Goal: Information Seeking & Learning: Check status

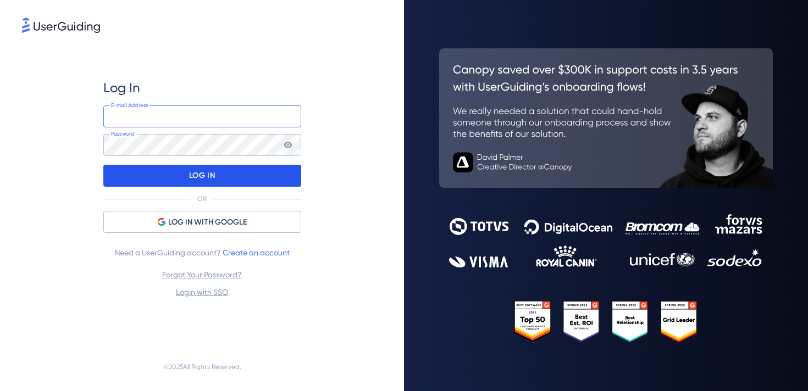
type input "[EMAIL_ADDRESS][DOMAIN_NAME]"
click at [218, 186] on div "LOG IN" at bounding box center [202, 176] width 198 height 22
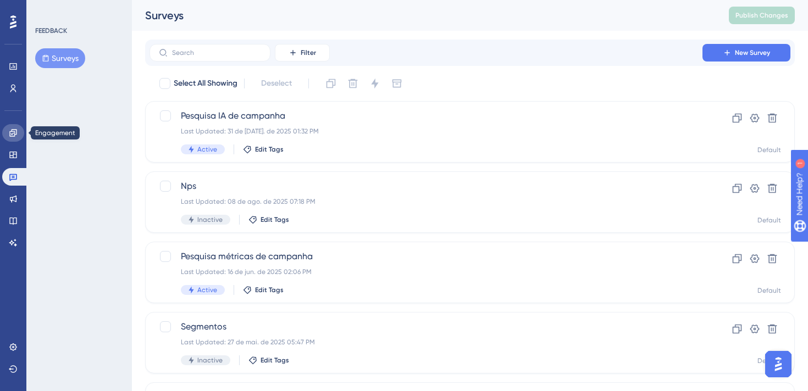
click at [5, 135] on link at bounding box center [13, 133] width 22 height 18
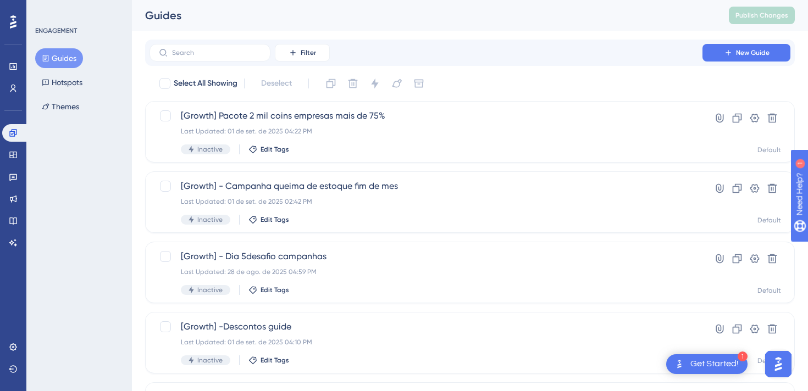
scroll to position [461, 0]
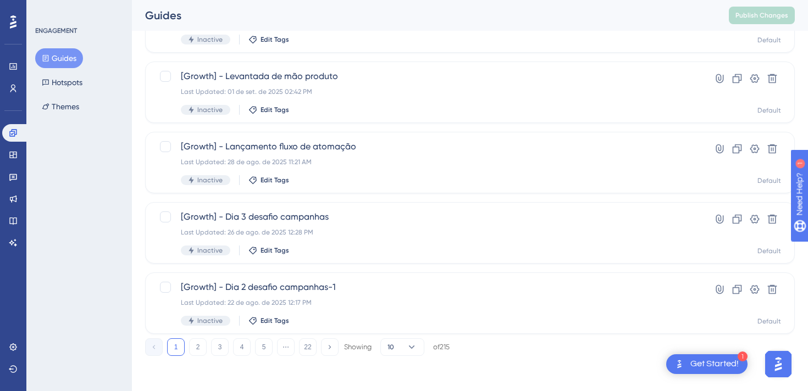
click at [195, 336] on div "1 2 3 4 5 ⋯ 22 Showing 10 of 215" at bounding box center [469, 345] width 649 height 22
click at [195, 340] on button "2" at bounding box center [198, 347] width 18 height 18
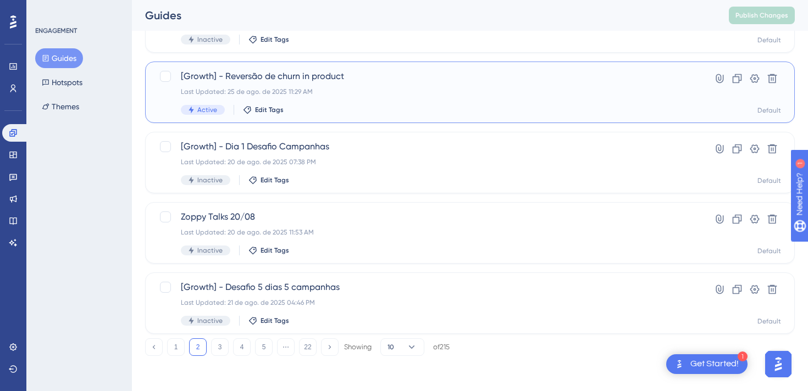
click at [322, 65] on div "[Growth] - Reversão de churn in product Last Updated: 25 de ago. de 2025 11:29 …" at bounding box center [469, 93] width 649 height 62
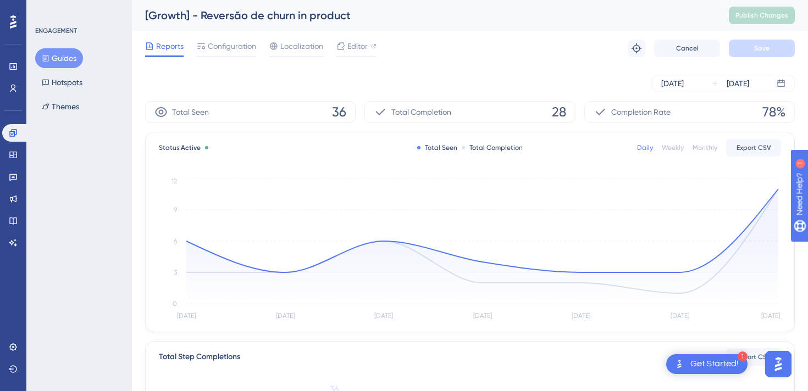
click at [710, 147] on div "Monthly" at bounding box center [704, 147] width 25 height 9
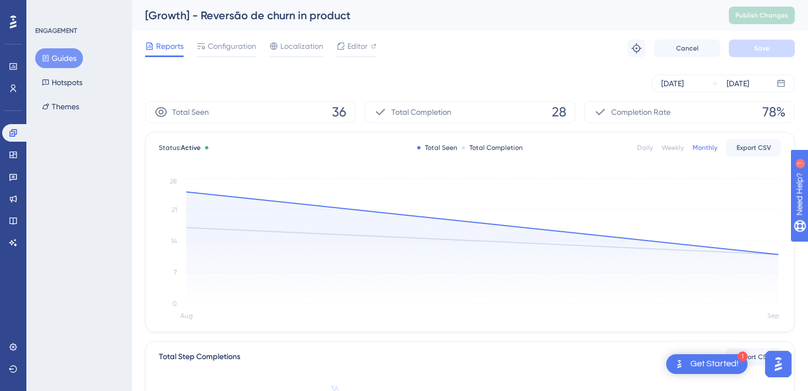
click at [671, 152] on div "Weekly" at bounding box center [672, 147] width 22 height 9
click at [653, 152] on div "Daily" at bounding box center [645, 147] width 16 height 9
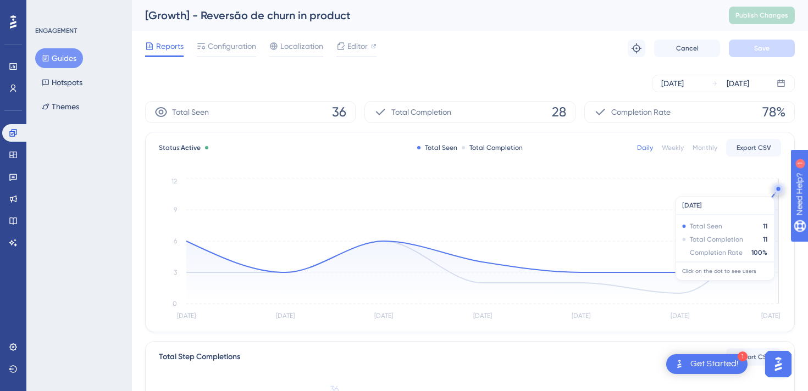
click at [777, 191] on circle at bounding box center [778, 189] width 4 height 4
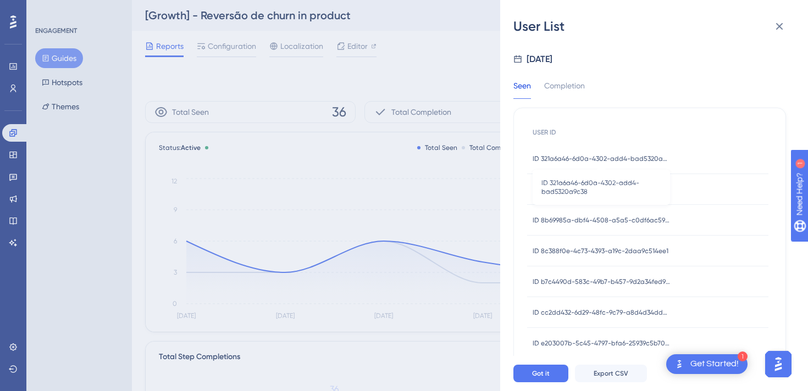
click at [633, 161] on span "ID 321a6a46-6d0a-4302-add4-bad5320a9c38" at bounding box center [600, 158] width 137 height 9
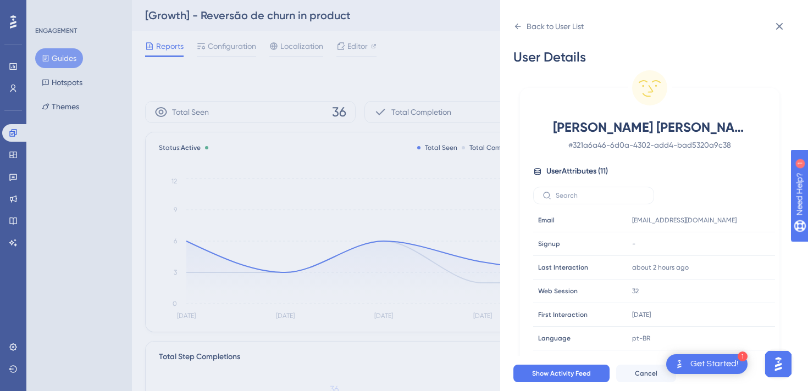
scroll to position [23, 0]
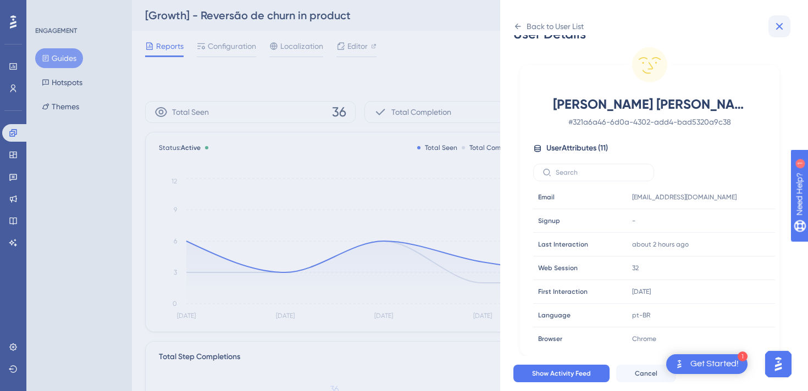
click at [783, 24] on icon at bounding box center [778, 26] width 13 height 13
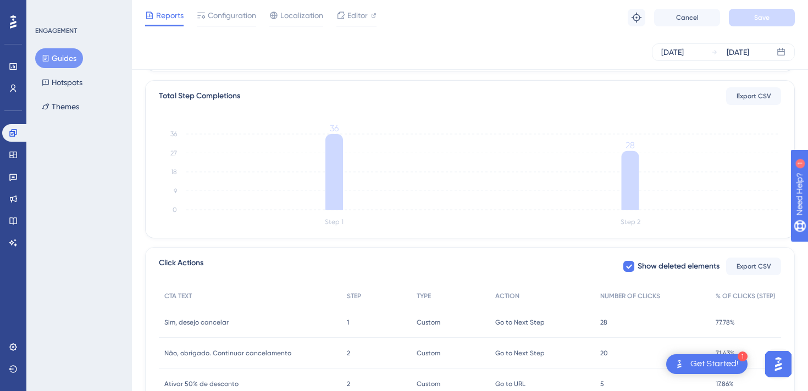
scroll to position [322, 0]
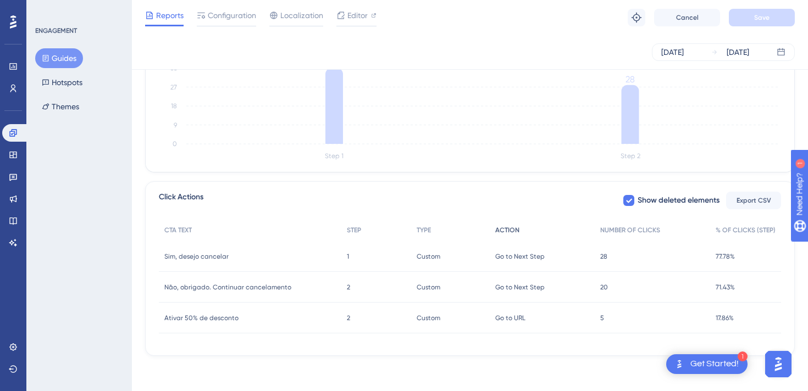
click at [521, 229] on div "ACTION" at bounding box center [541, 230] width 105 height 23
click at [542, 200] on div "Click Actions Show deleted elements Export CSV" at bounding box center [470, 201] width 622 height 20
click at [628, 204] on icon at bounding box center [628, 200] width 7 height 9
checkbox input "false"
click at [514, 207] on div "Click Actions Show deleted elements Export CSV" at bounding box center [470, 201] width 622 height 20
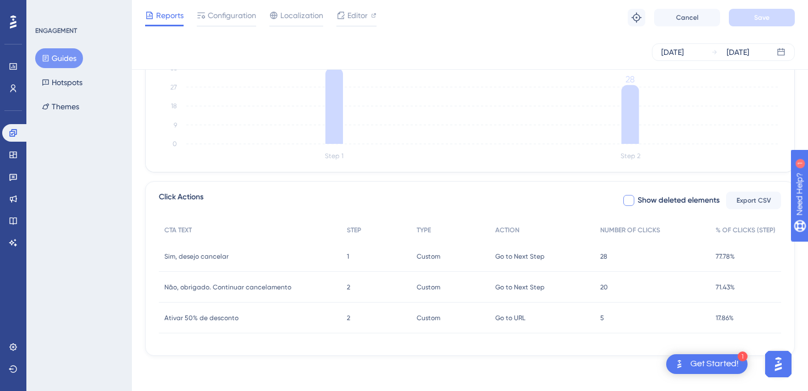
click at [360, 325] on div "2 2" at bounding box center [376, 318] width 70 height 31
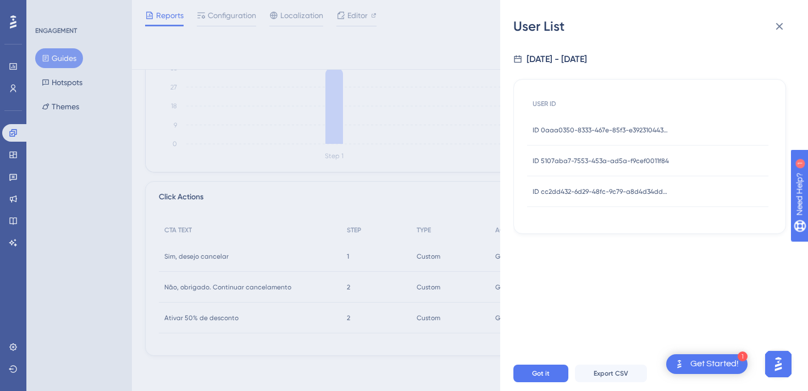
click at [589, 125] on div "ID 0aaa0350-8333-467e-85f3-e392310443a7 ID 0aaa0350-8333-467e-85f3-e392310443a7" at bounding box center [600, 130] width 137 height 31
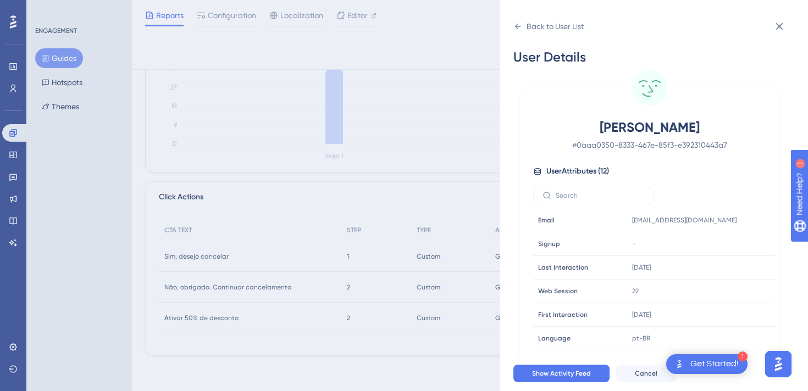
scroll to position [23, 0]
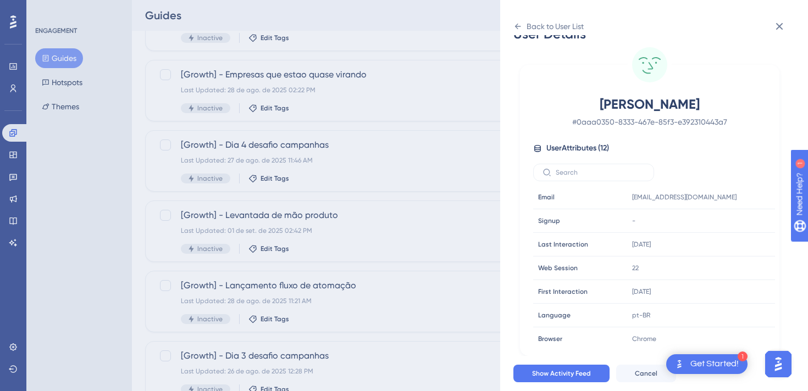
scroll to position [461, 0]
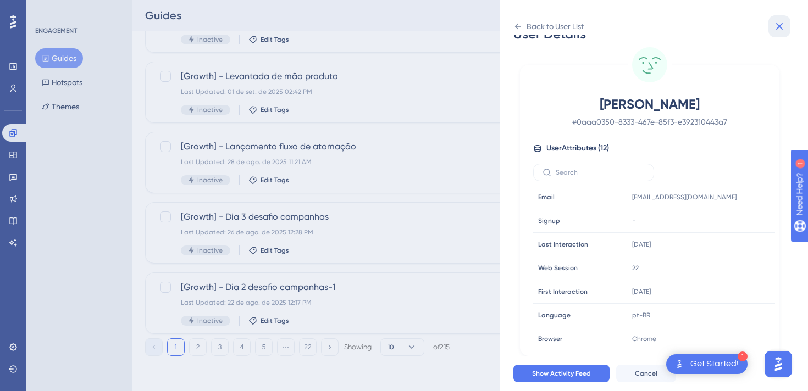
click at [780, 19] on button at bounding box center [779, 26] width 22 height 22
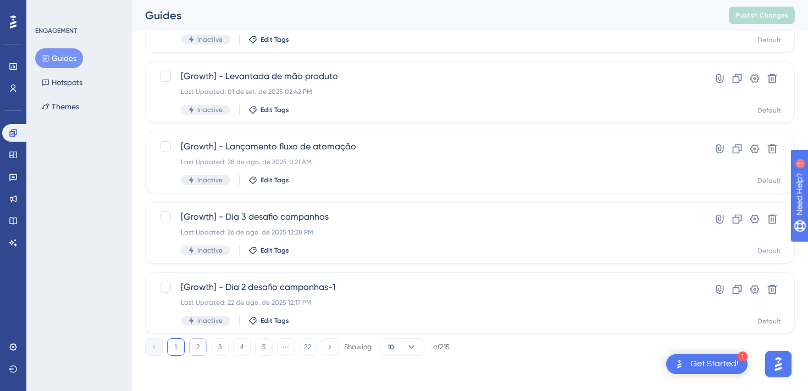
click at [198, 341] on button "2" at bounding box center [198, 347] width 18 height 18
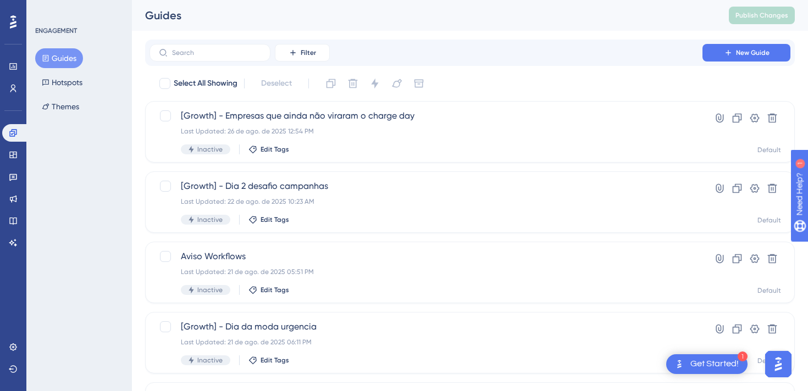
scroll to position [194, 0]
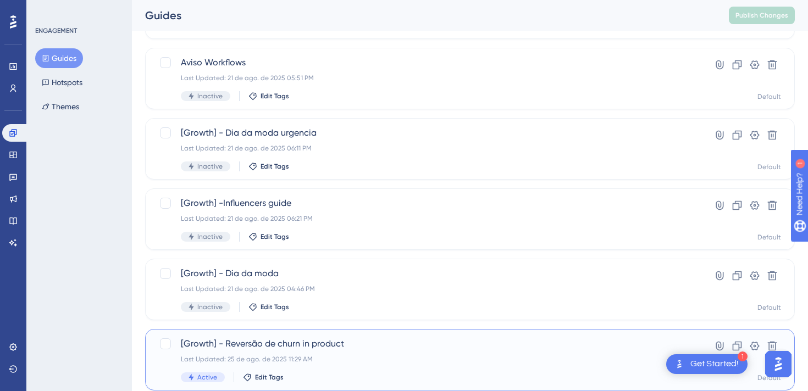
click at [311, 343] on span "[Growth] - Reversão de churn in product" at bounding box center [426, 343] width 490 height 13
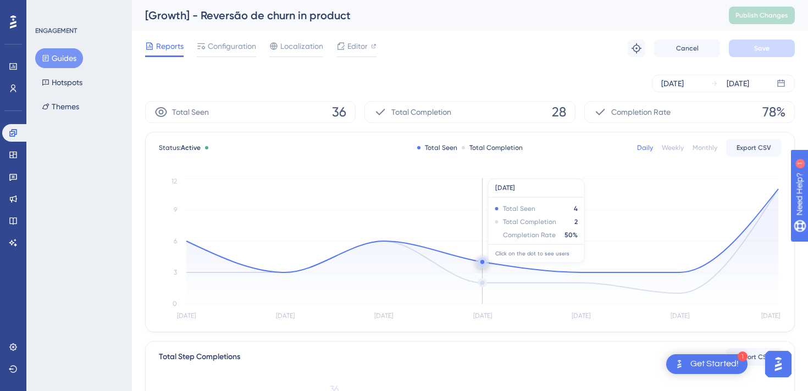
scroll to position [322, 0]
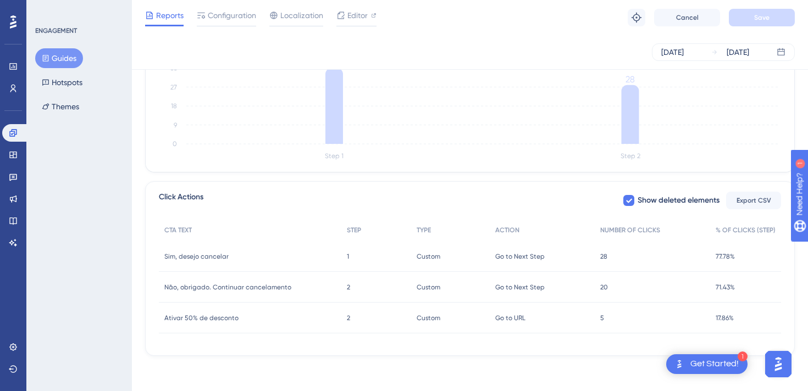
click at [602, 309] on div "5 5" at bounding box center [651, 318] width 115 height 31
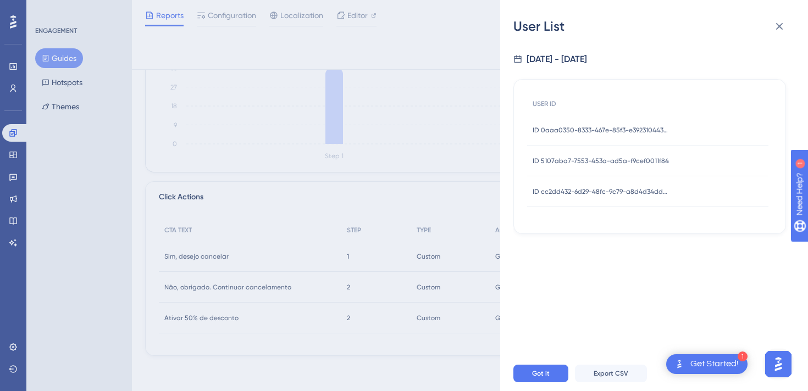
click at [646, 162] on span "ID 5107aba7-7553-453a-ad5a-f9cef0011f84" at bounding box center [600, 161] width 136 height 9
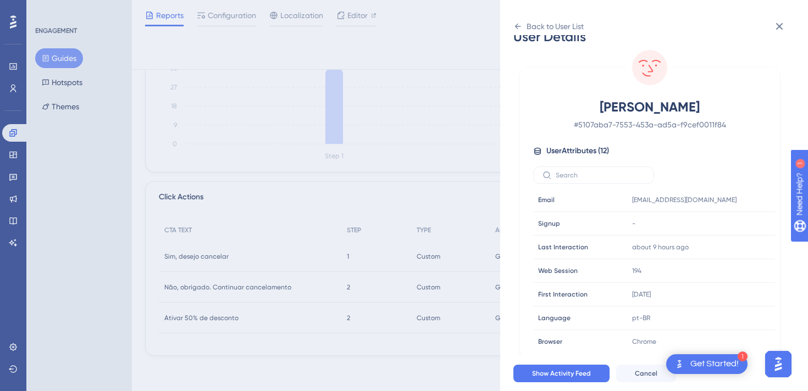
scroll to position [23, 0]
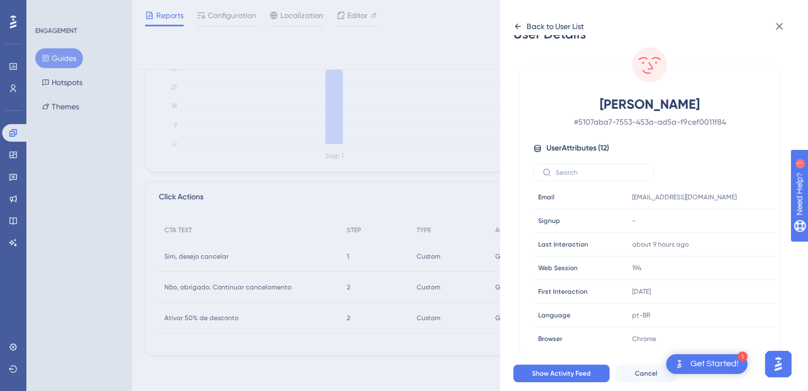
click at [530, 29] on div "Back to User List" at bounding box center [554, 26] width 57 height 13
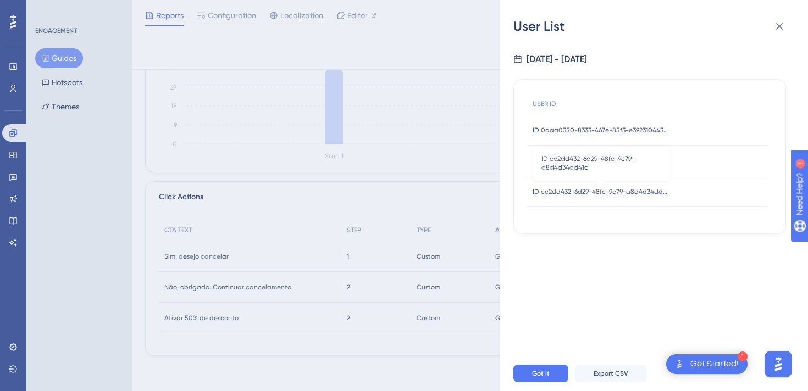
click at [610, 187] on span "ID cc2dd432-6d29-48fc-9c79-a8d4d34dd41c" at bounding box center [600, 191] width 137 height 9
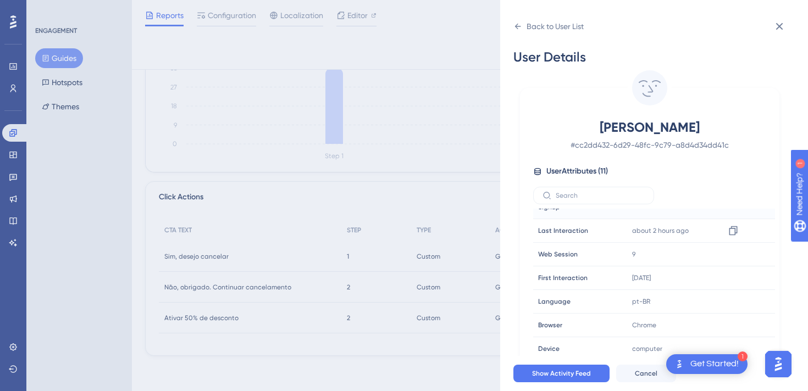
scroll to position [98, 0]
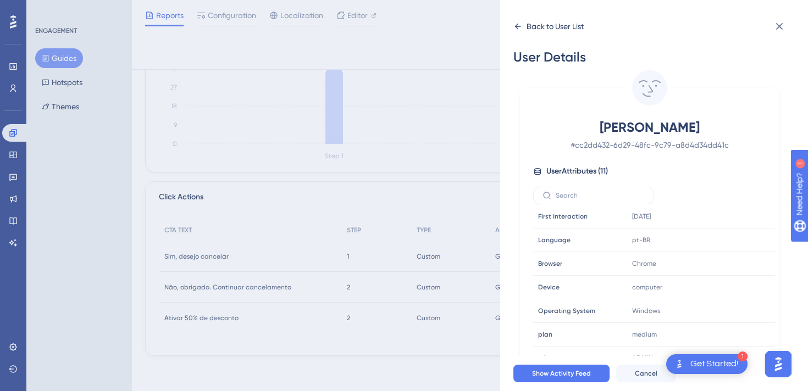
click at [515, 24] on icon at bounding box center [517, 26] width 9 height 9
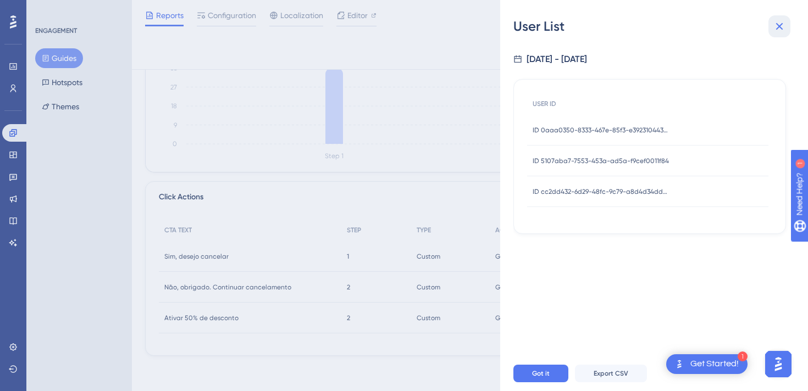
click at [775, 32] on icon at bounding box center [778, 26] width 13 height 13
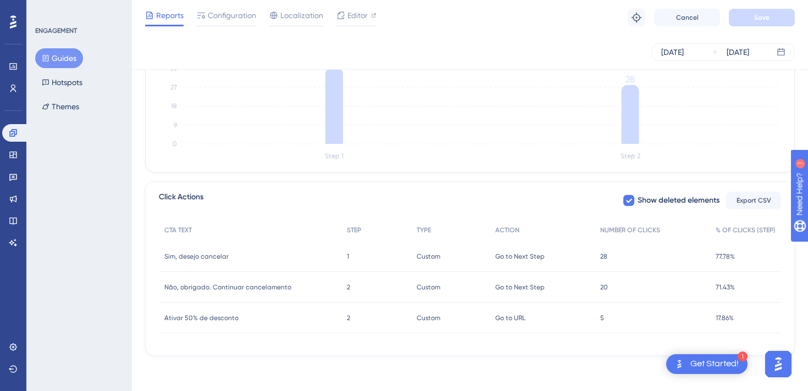
click at [624, 262] on div "28 28" at bounding box center [651, 256] width 115 height 31
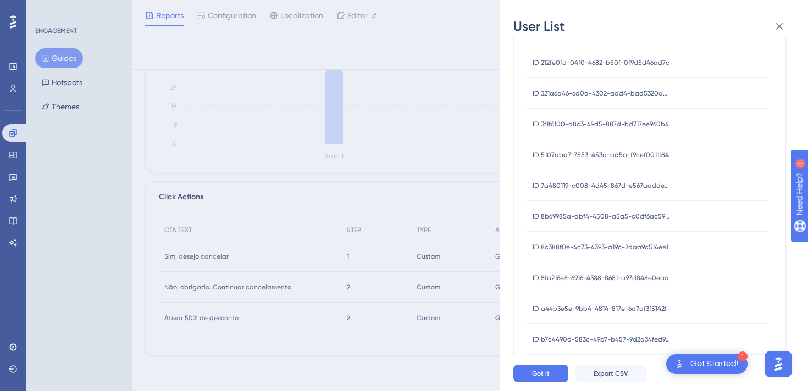
scroll to position [0, 0]
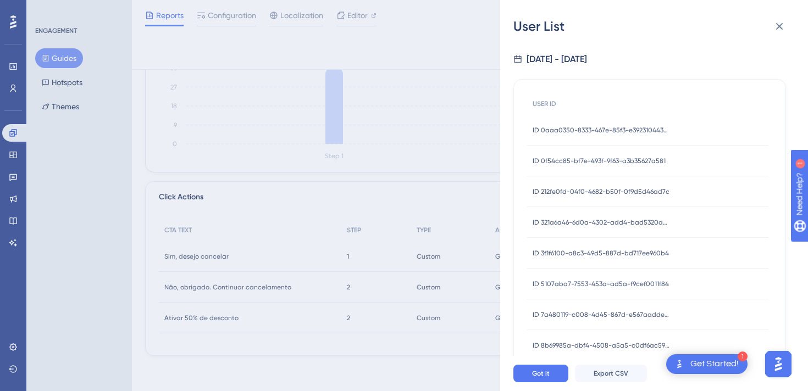
click at [605, 126] on span "ID 0aaa0350-8333-467e-85f3-e392310443a7" at bounding box center [600, 130] width 137 height 9
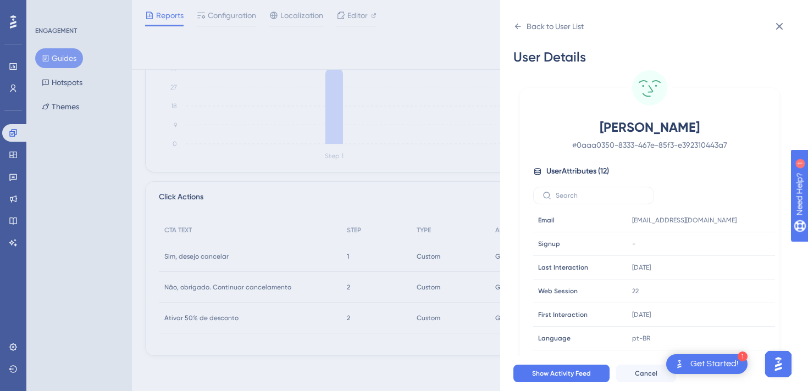
scroll to position [23, 0]
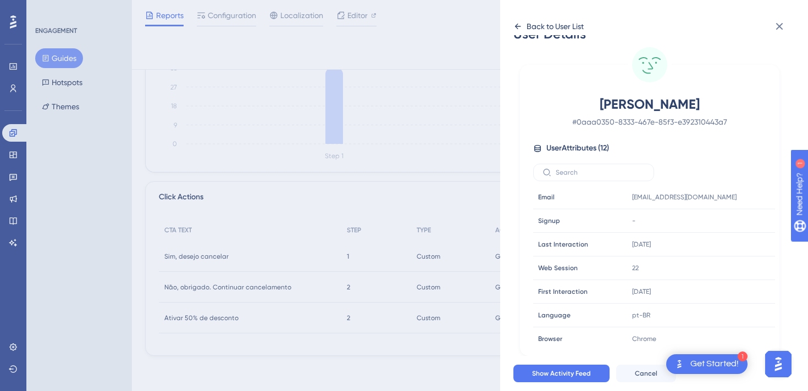
click at [548, 26] on div "Back to User List" at bounding box center [554, 26] width 57 height 13
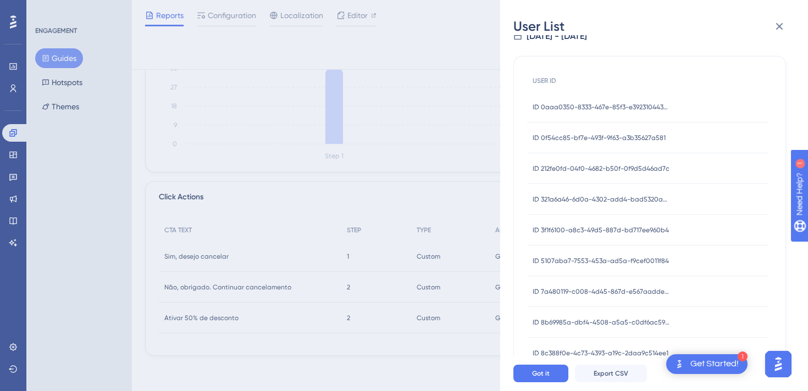
click at [628, 143] on div "ID 0f54cc85-bf7e-493f-9f63-a3b35627a581 ID 0f54cc85-bf7e-493f-9f63-a3b35627a581" at bounding box center [598, 138] width 133 height 31
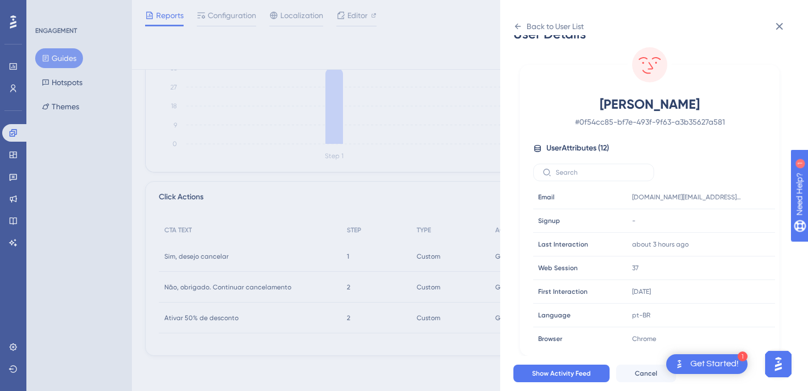
click at [541, 15] on div "Back to User List User Details [PERSON_NAME] # 0f54cc85-bf7e-493f-9f63-a3b35627…" at bounding box center [654, 195] width 308 height 391
click at [541, 22] on div "Back to User List" at bounding box center [554, 26] width 57 height 13
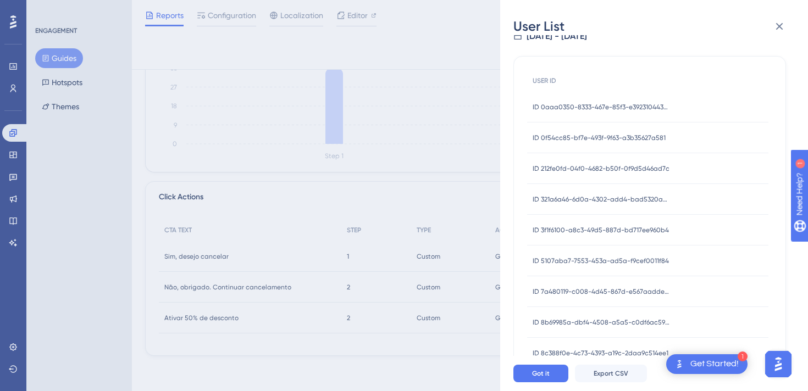
click at [619, 179] on div "ID 212fe0fd-04f0-4682-b50f-0f9d5d46ad7c ID 212fe0fd-04f0-4682-b50f-0f9d5d46ad7c" at bounding box center [600, 168] width 137 height 31
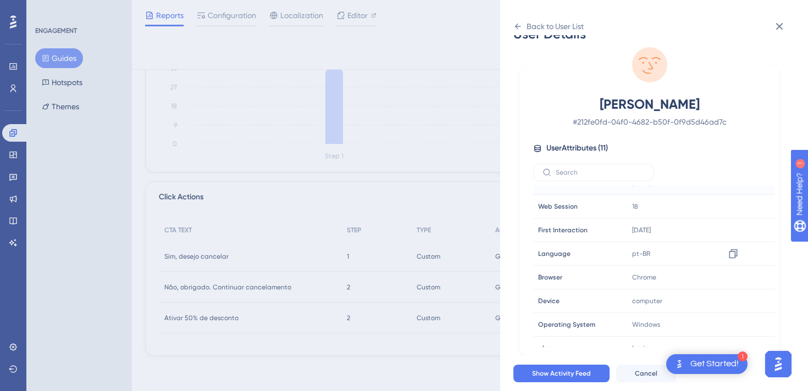
scroll to position [98, 0]
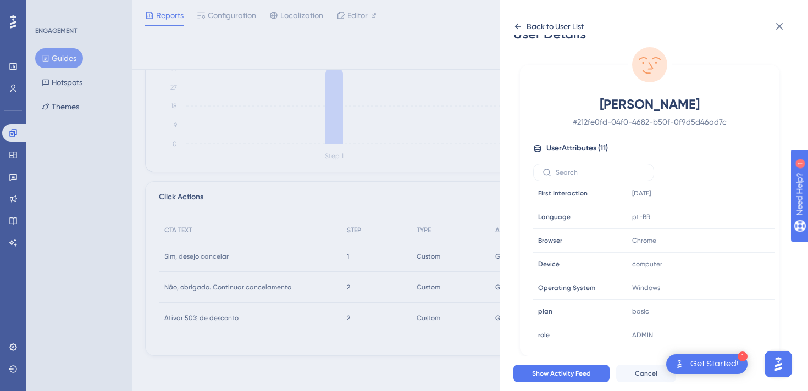
click at [548, 30] on div "Back to User List" at bounding box center [554, 26] width 57 height 13
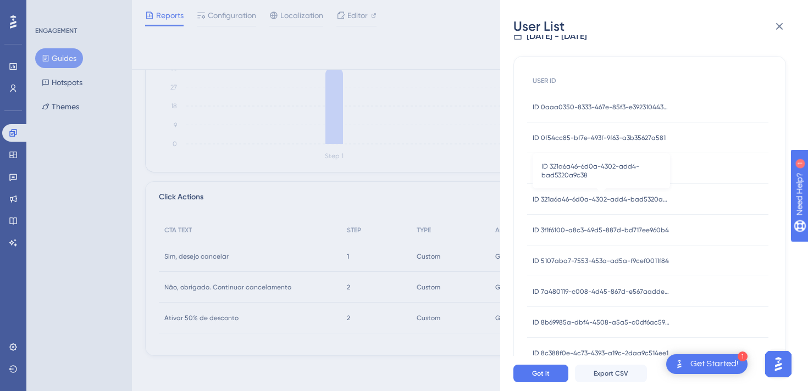
click at [603, 199] on span "ID 321a6a46-6d0a-4302-add4-bad5320a9c38" at bounding box center [600, 199] width 137 height 9
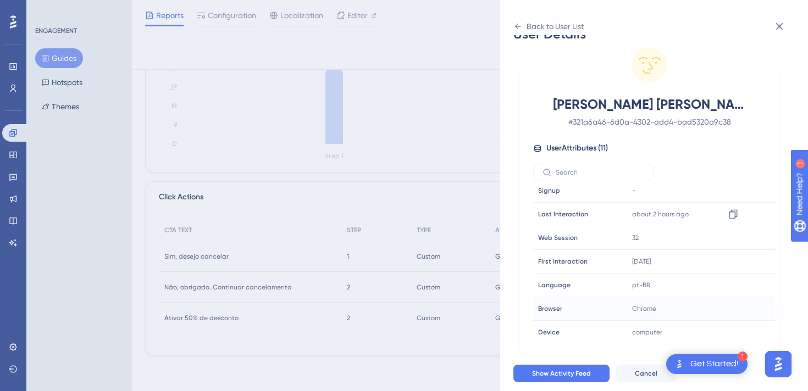
scroll to position [0, 0]
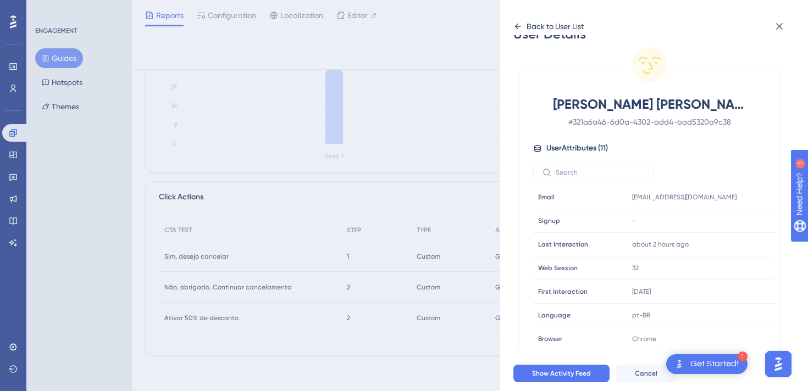
click at [532, 24] on div "Back to User List" at bounding box center [554, 26] width 57 height 13
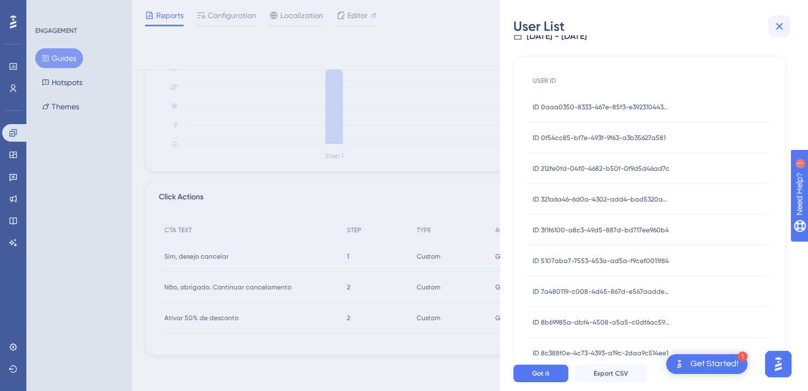
click at [769, 29] on button at bounding box center [779, 26] width 22 height 22
